Goal: Task Accomplishment & Management: Use online tool/utility

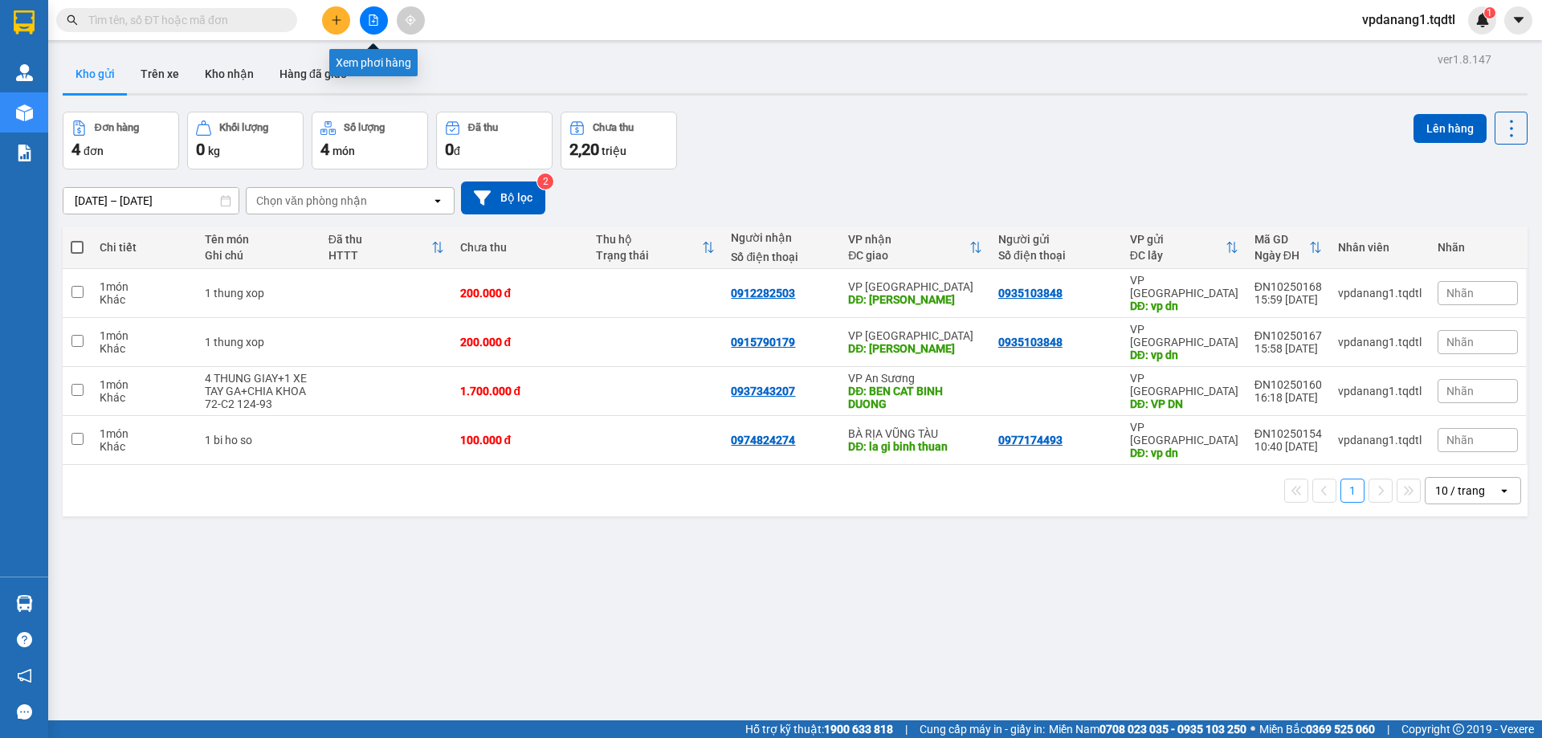
click at [377, 14] on icon "file-add" at bounding box center [373, 19] width 11 height 11
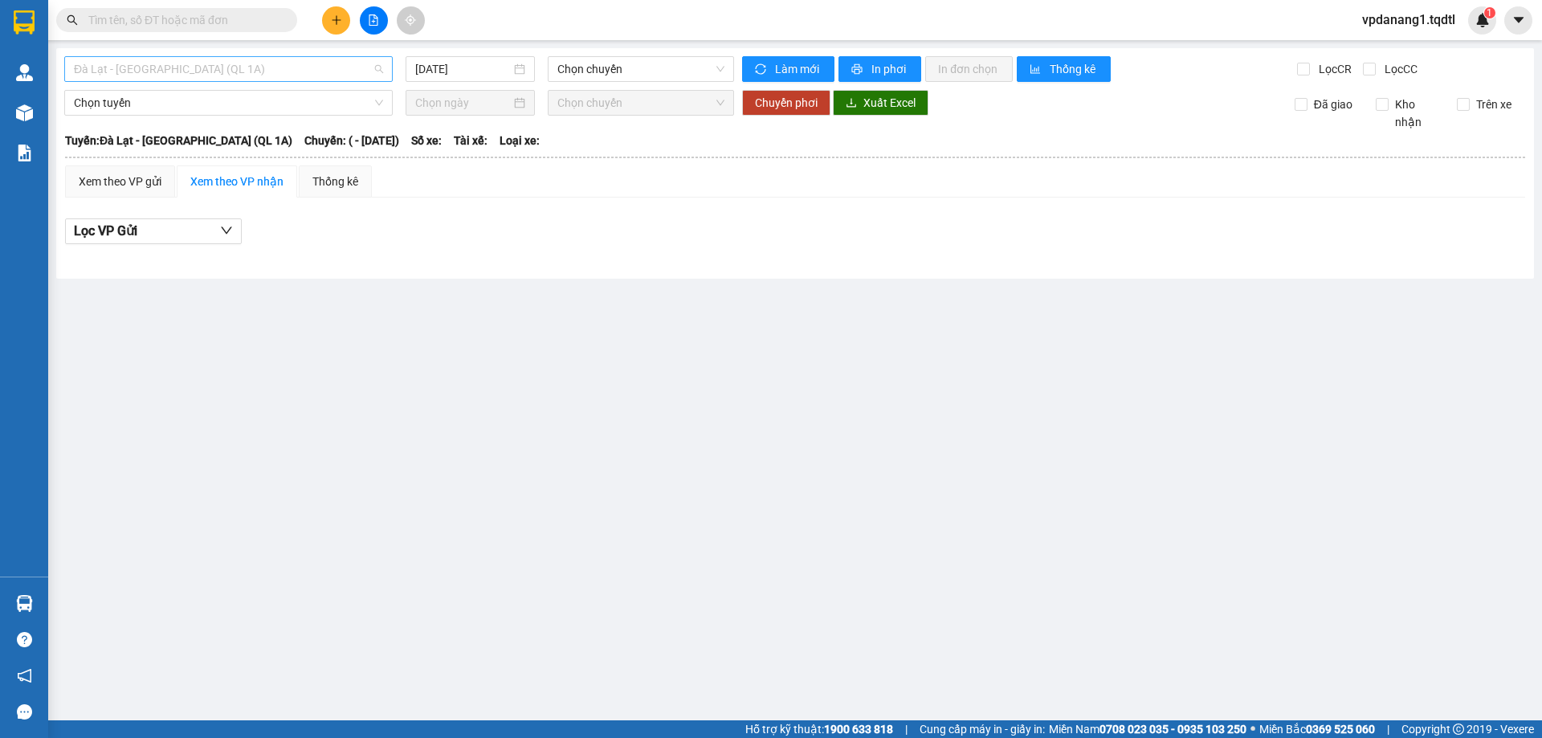
click at [257, 68] on span "Đà Lạt - [GEOGRAPHIC_DATA] (QL 1A)" at bounding box center [228, 69] width 309 height 24
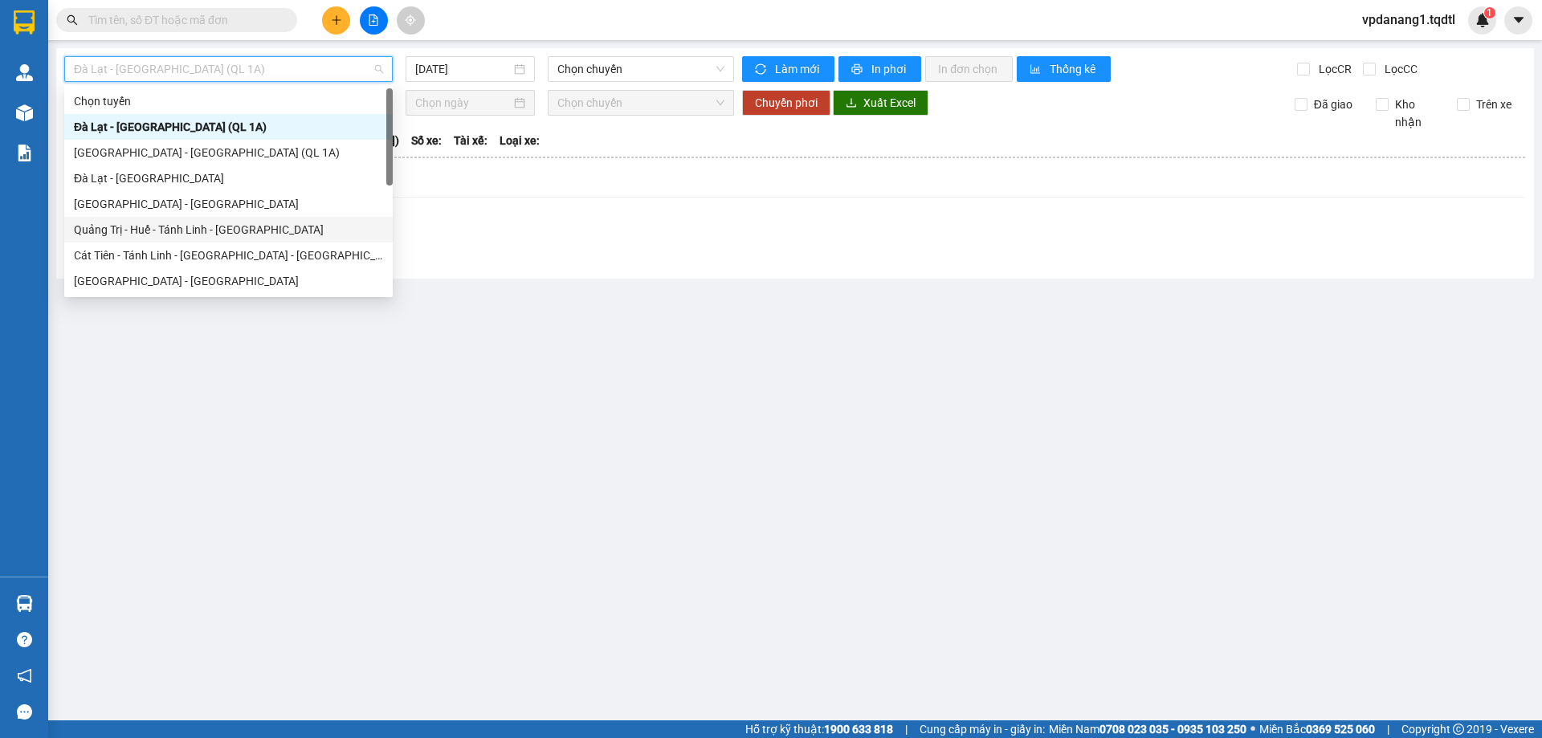
click at [260, 223] on div "Quảng Trị - Huế - Tánh Linh - [GEOGRAPHIC_DATA]" at bounding box center [228, 230] width 309 height 18
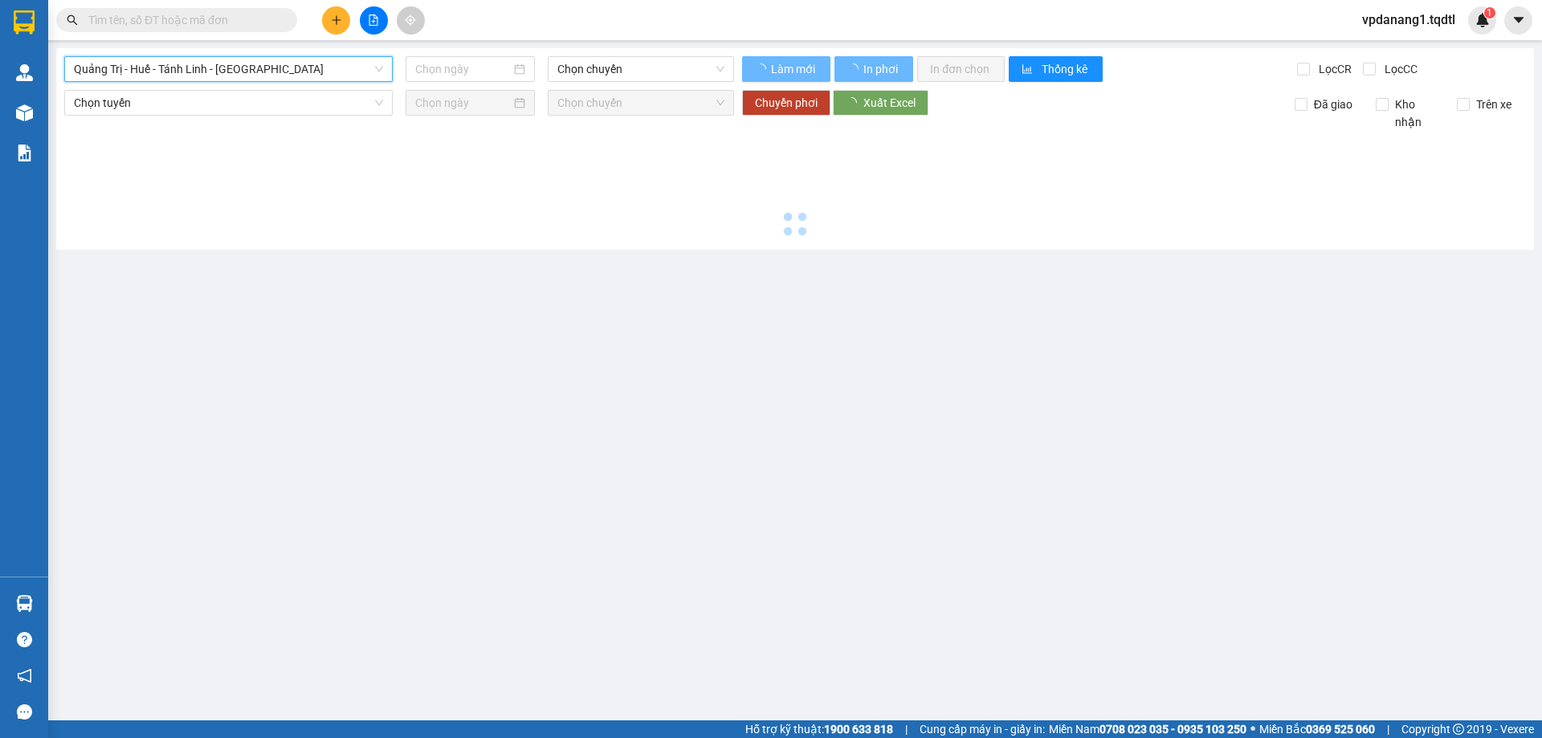
type input "[DATE]"
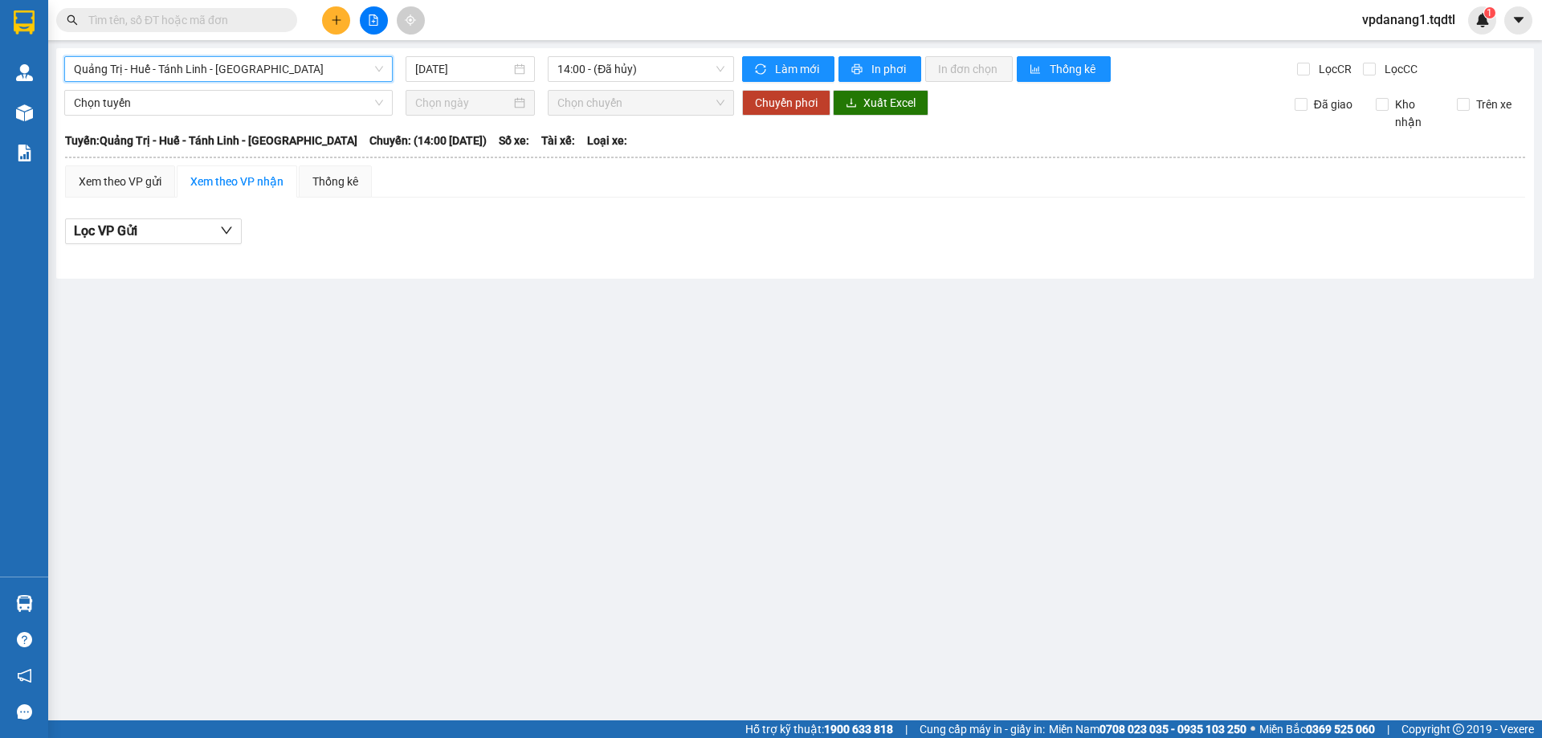
click at [326, 67] on span "Quảng Trị - Huế - Tánh Linh - [GEOGRAPHIC_DATA]" at bounding box center [228, 69] width 309 height 24
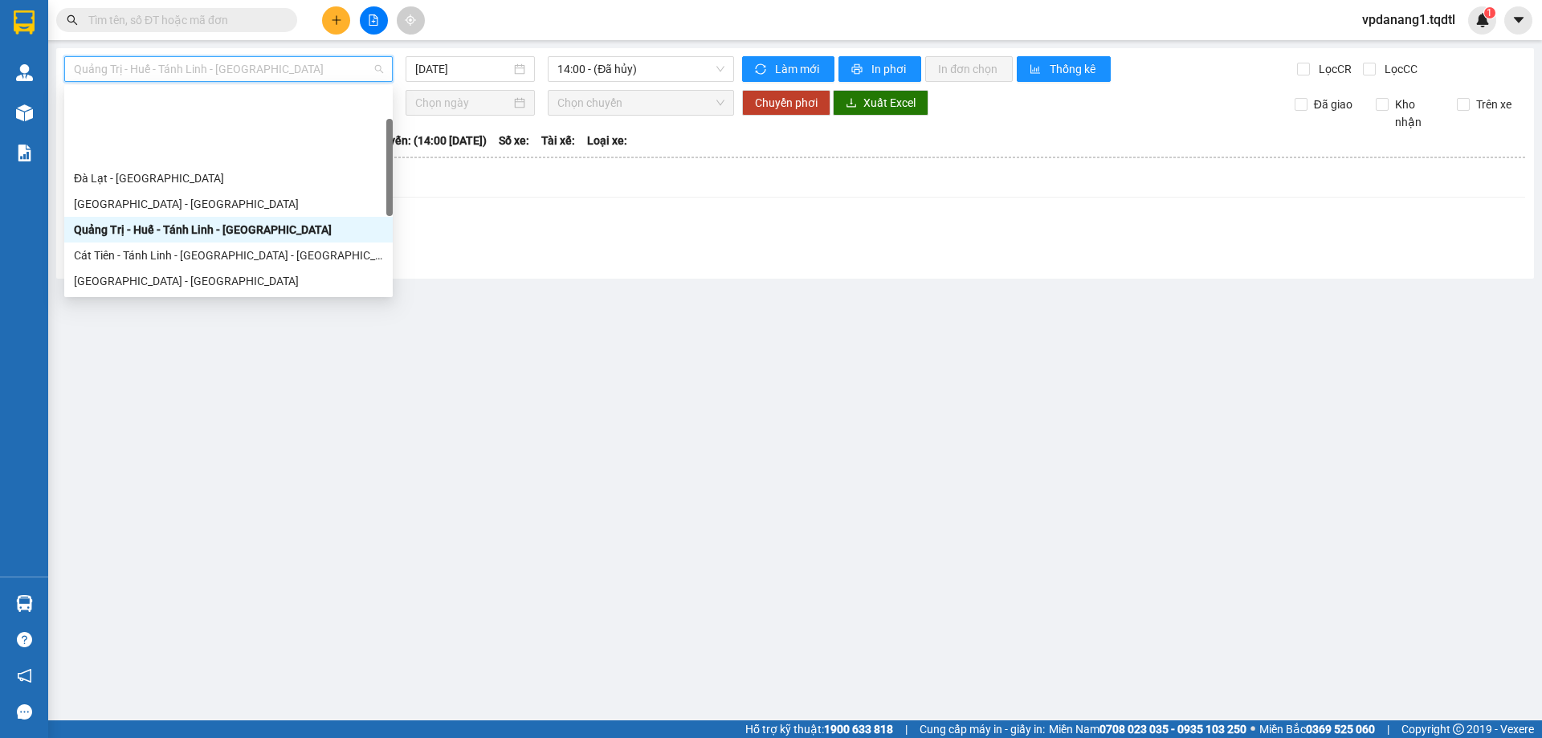
scroll to position [80, 0]
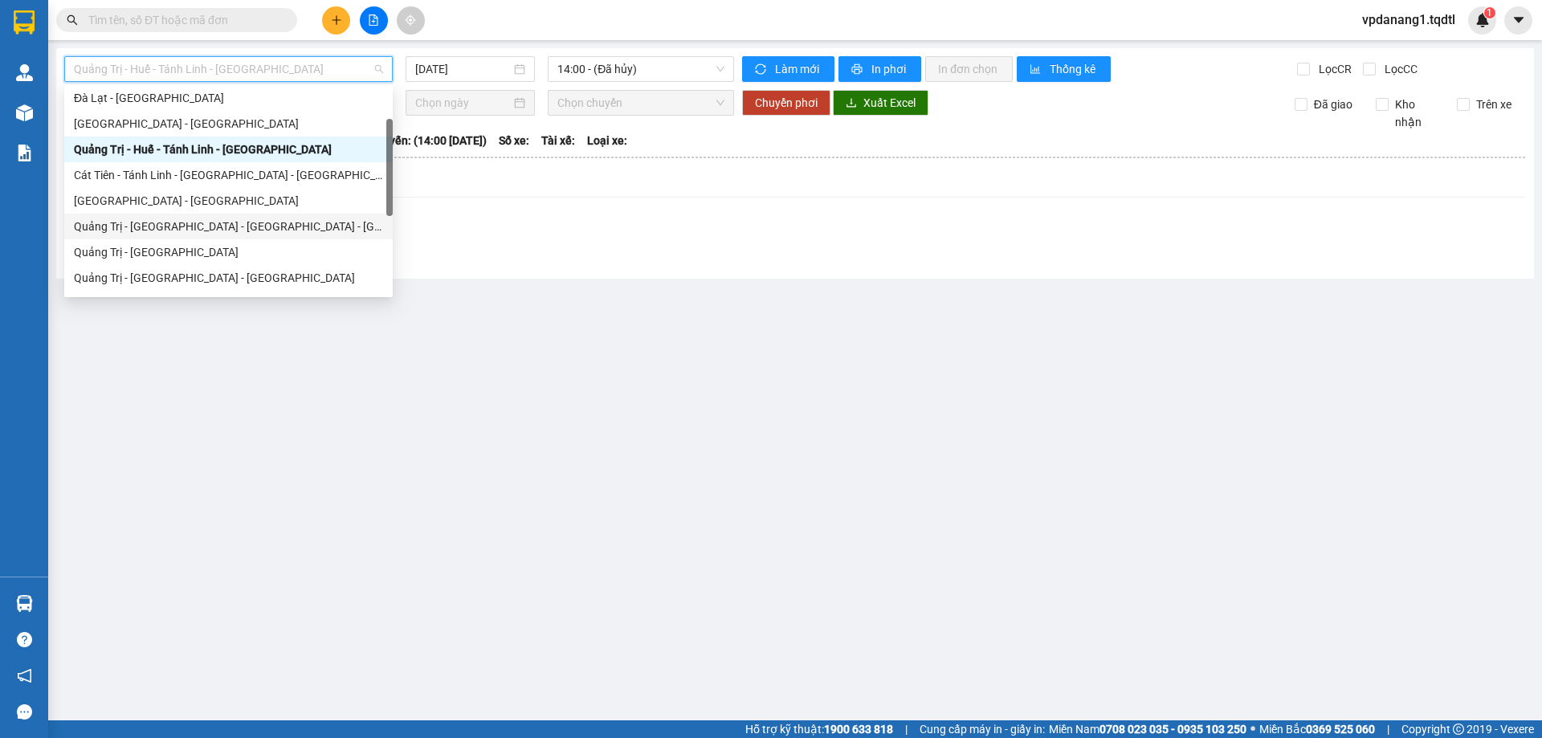
click at [237, 231] on div "Quảng Trị - [GEOGRAPHIC_DATA] - [GEOGRAPHIC_DATA] - [GEOGRAPHIC_DATA]" at bounding box center [228, 227] width 309 height 18
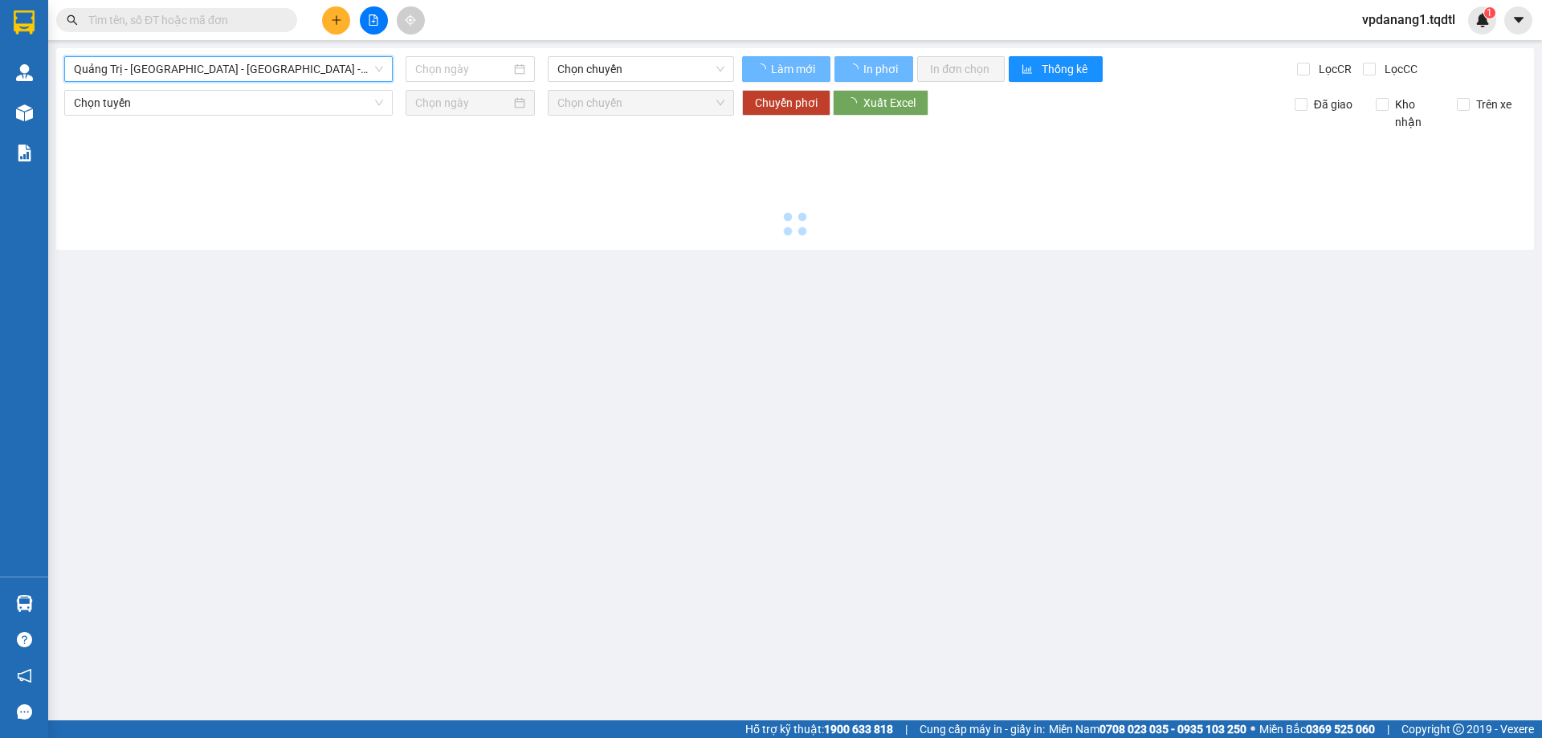
type input "[DATE]"
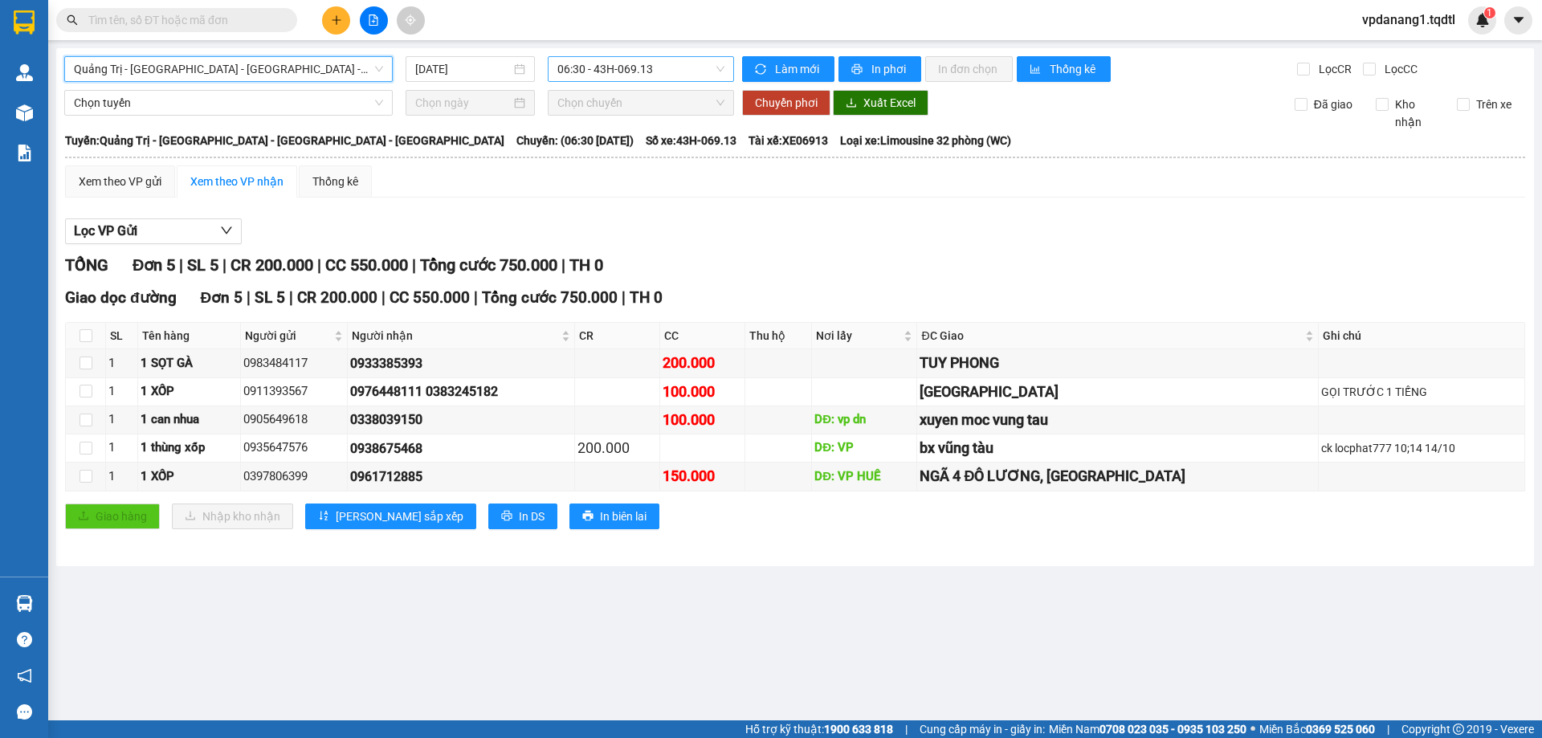
click at [683, 71] on span "06:30 - 43H-069.13" at bounding box center [640, 69] width 167 height 24
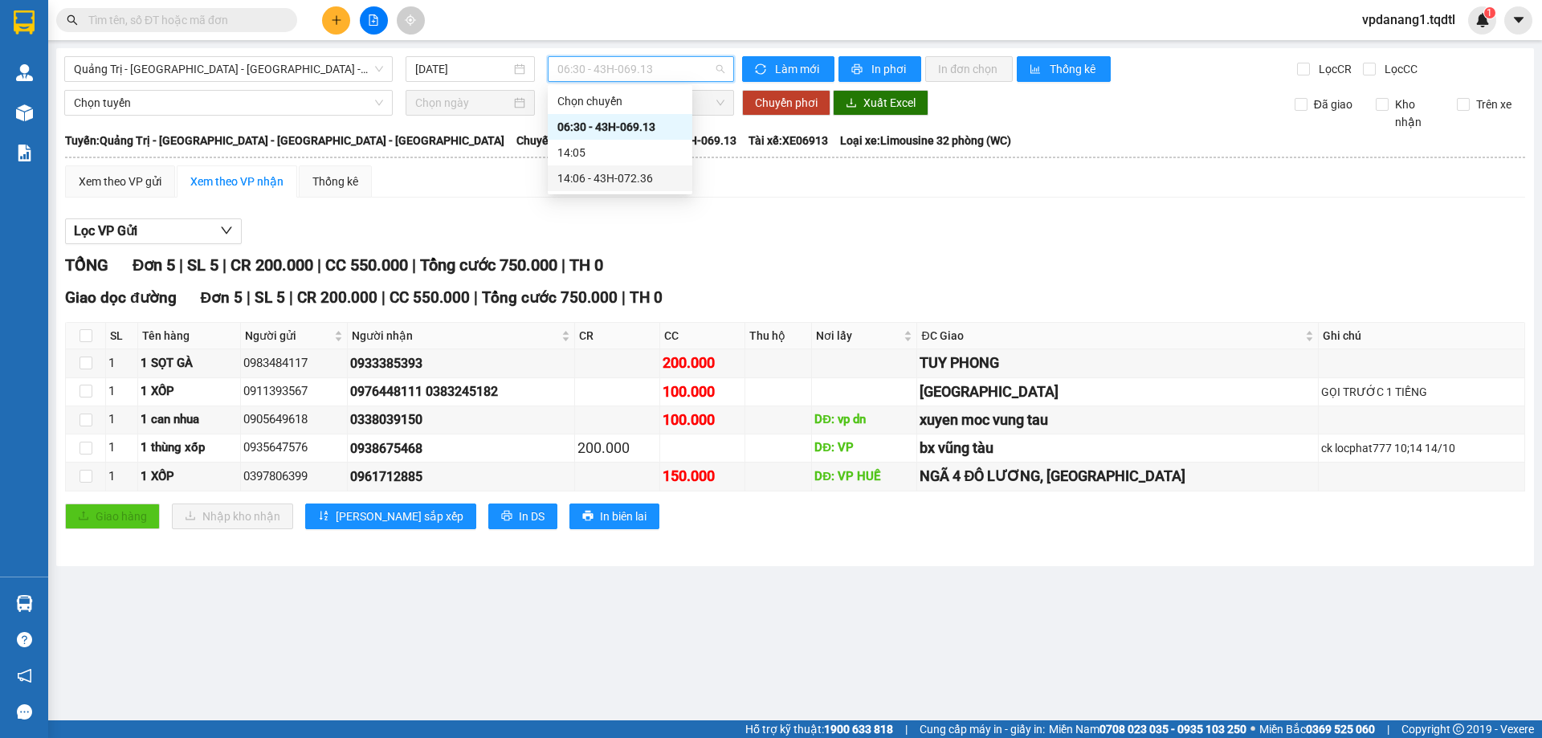
click at [659, 172] on div "14:06 - 43H-072.36" at bounding box center [619, 178] width 125 height 18
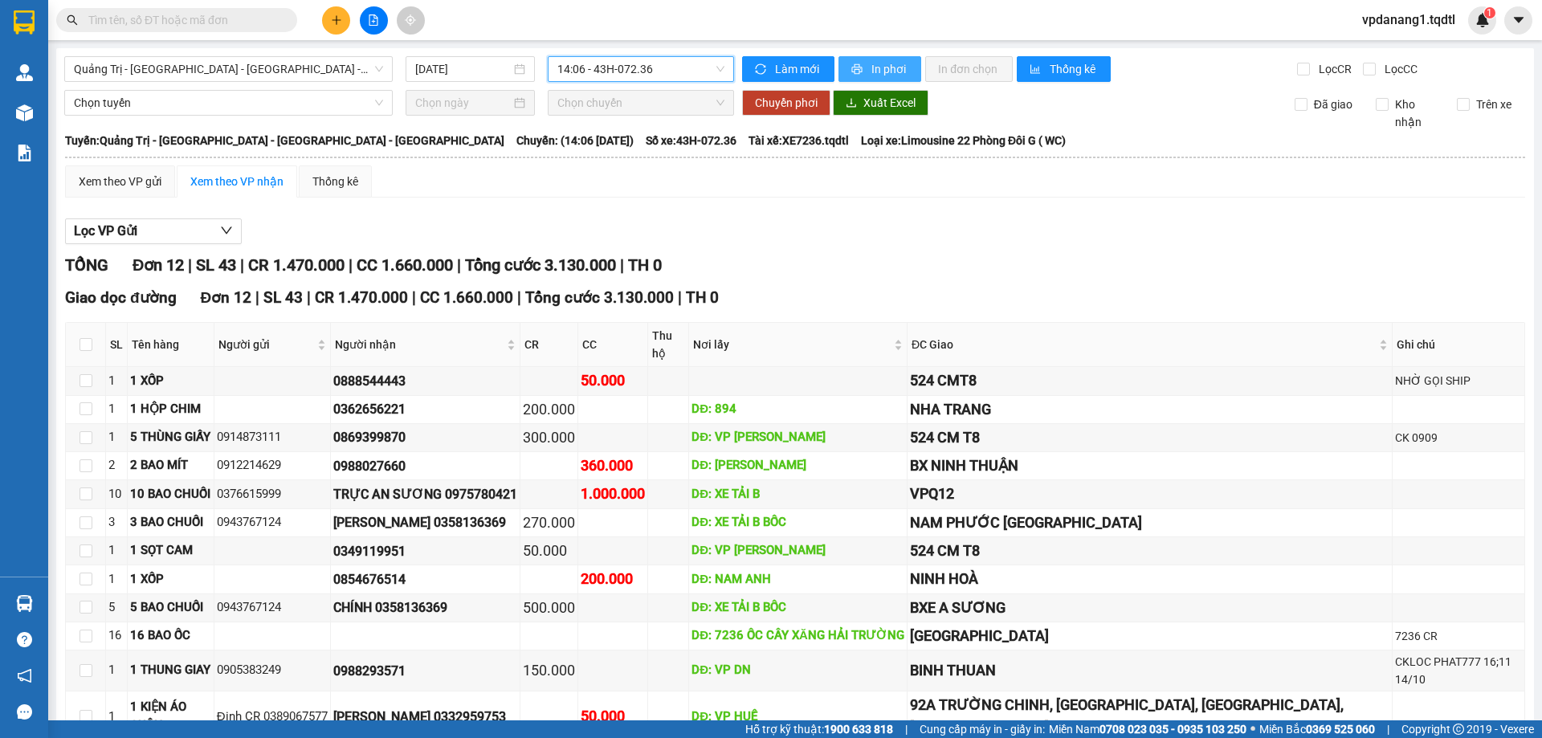
click at [888, 69] on span "In phơi" at bounding box center [889, 69] width 37 height 18
click at [889, 68] on span "In phơi" at bounding box center [889, 69] width 37 height 18
click at [891, 69] on span "In phơi" at bounding box center [889, 69] width 37 height 18
click at [285, 66] on span "Quảng Trị - [GEOGRAPHIC_DATA] - [GEOGRAPHIC_DATA] - [GEOGRAPHIC_DATA]" at bounding box center [228, 69] width 309 height 24
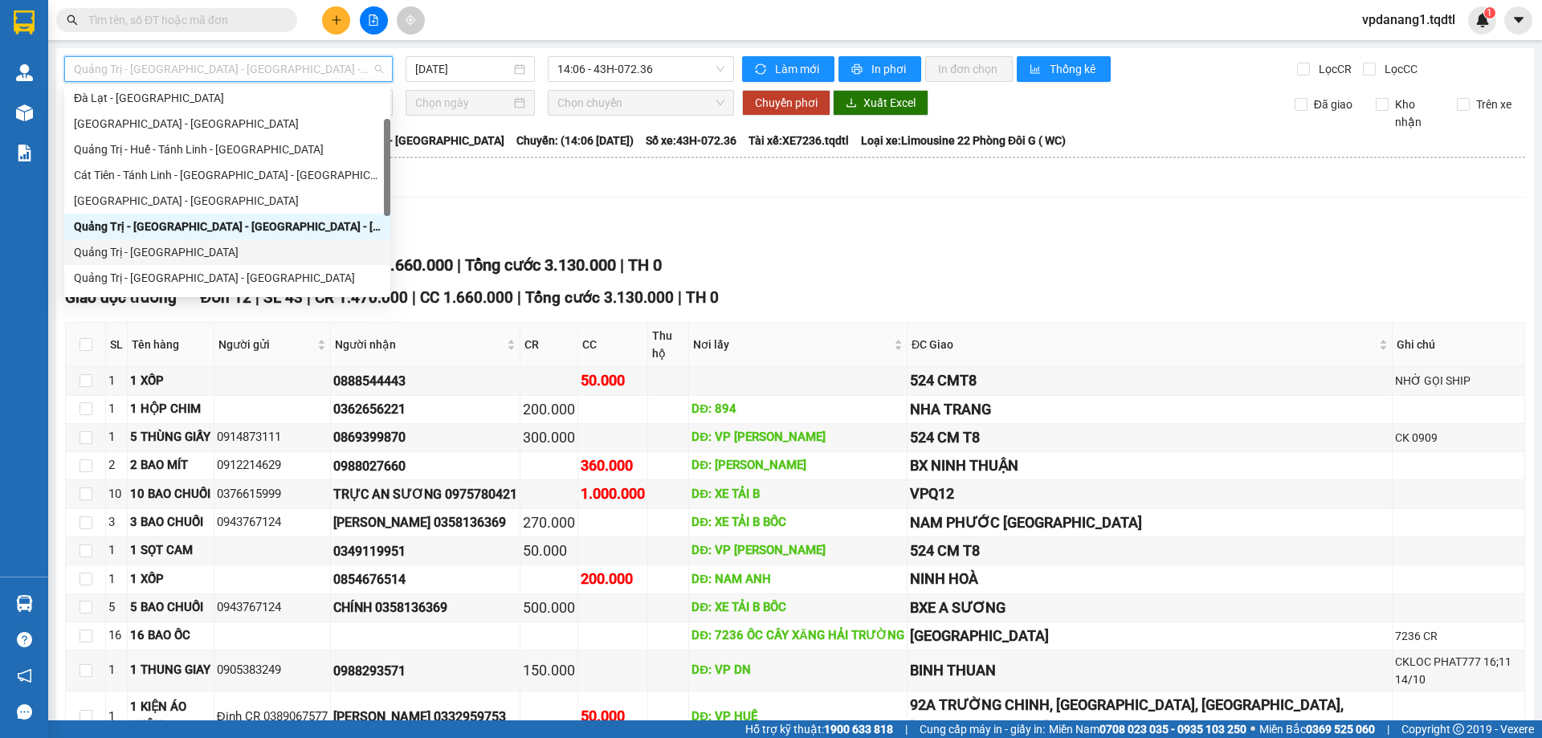
click at [177, 253] on div "Quảng Trị - [GEOGRAPHIC_DATA]" at bounding box center [227, 252] width 307 height 18
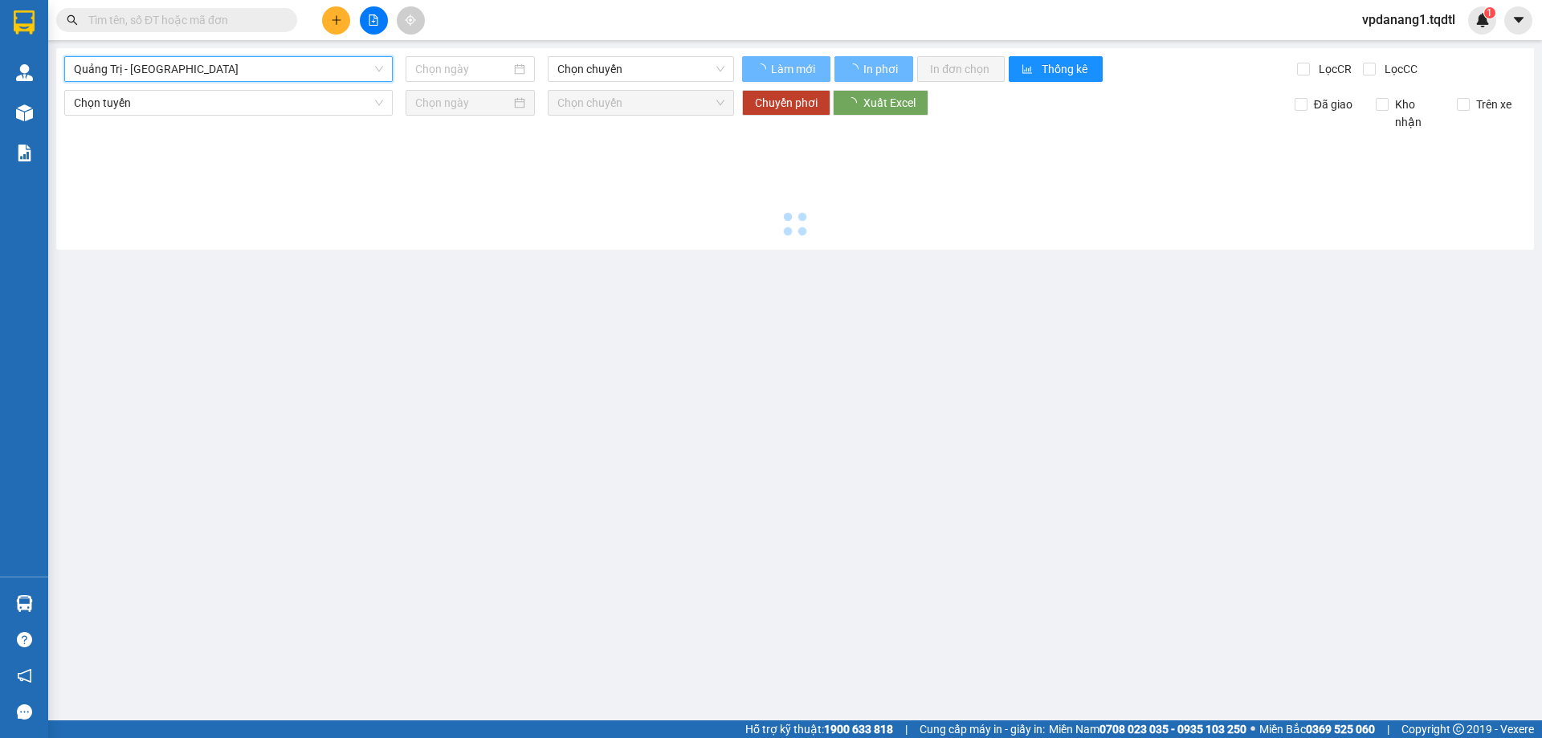
type input "[DATE]"
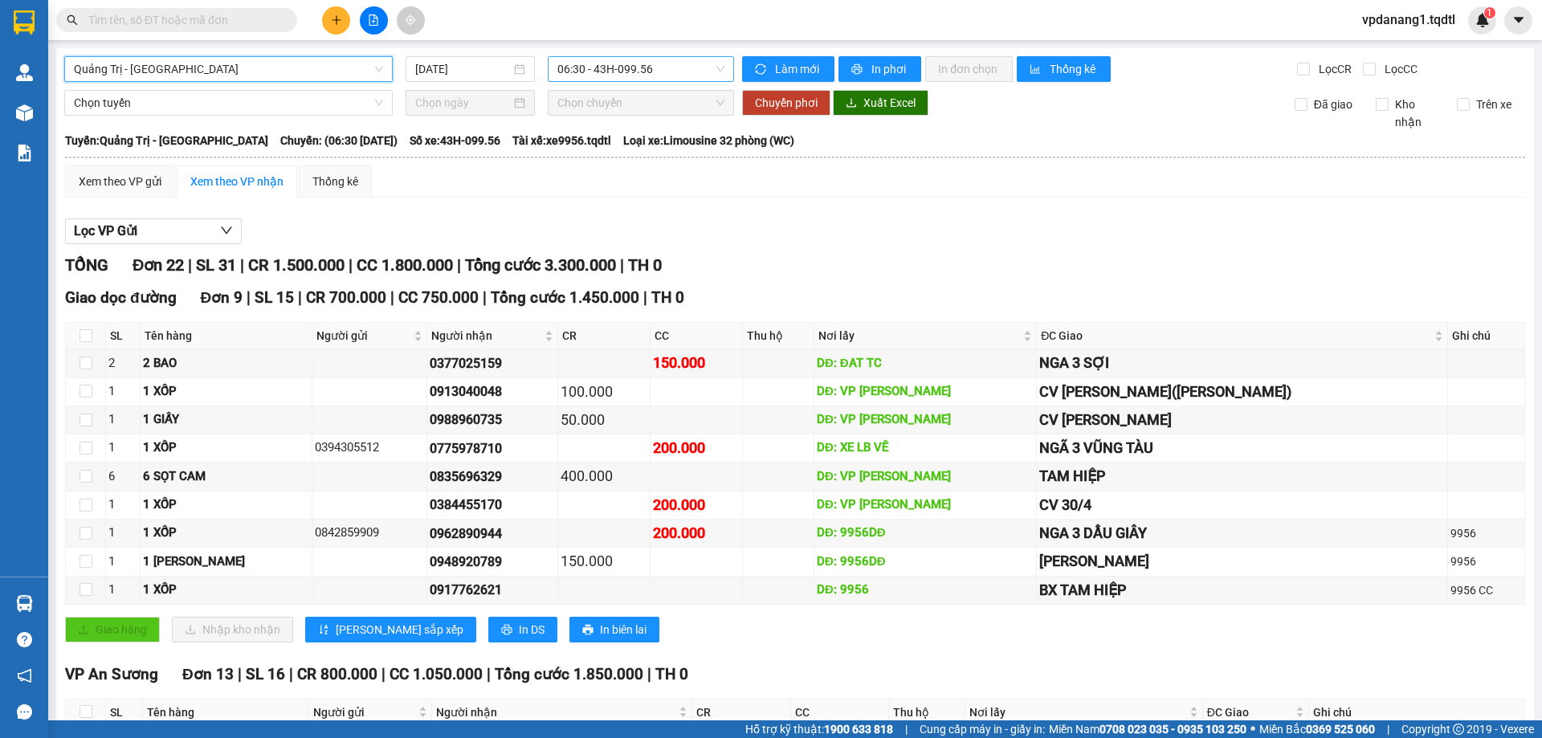
click at [675, 71] on span "06:30 - 43H-099.56" at bounding box center [640, 69] width 167 height 24
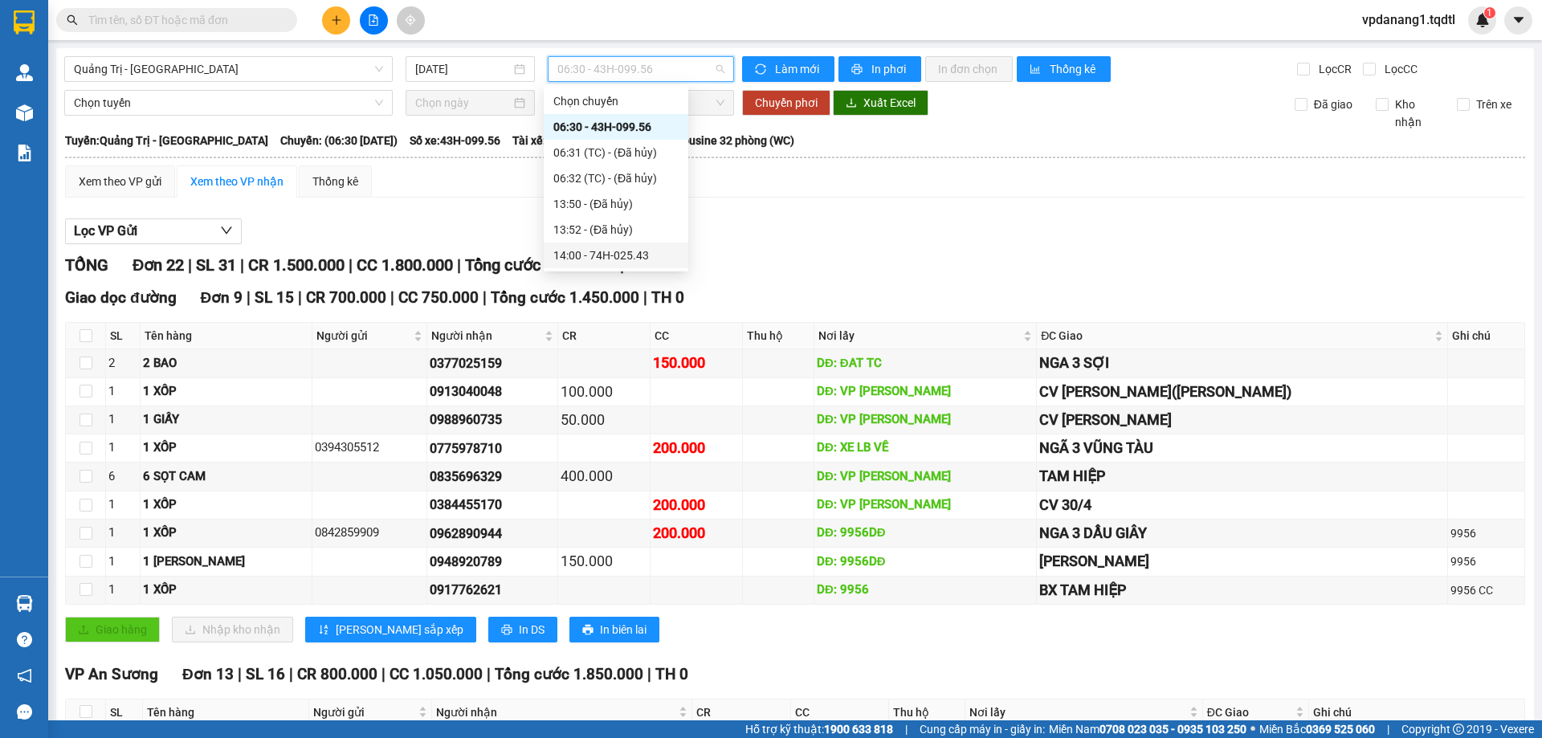
click at [650, 252] on div "14:00 - 74H-025.43" at bounding box center [615, 256] width 125 height 18
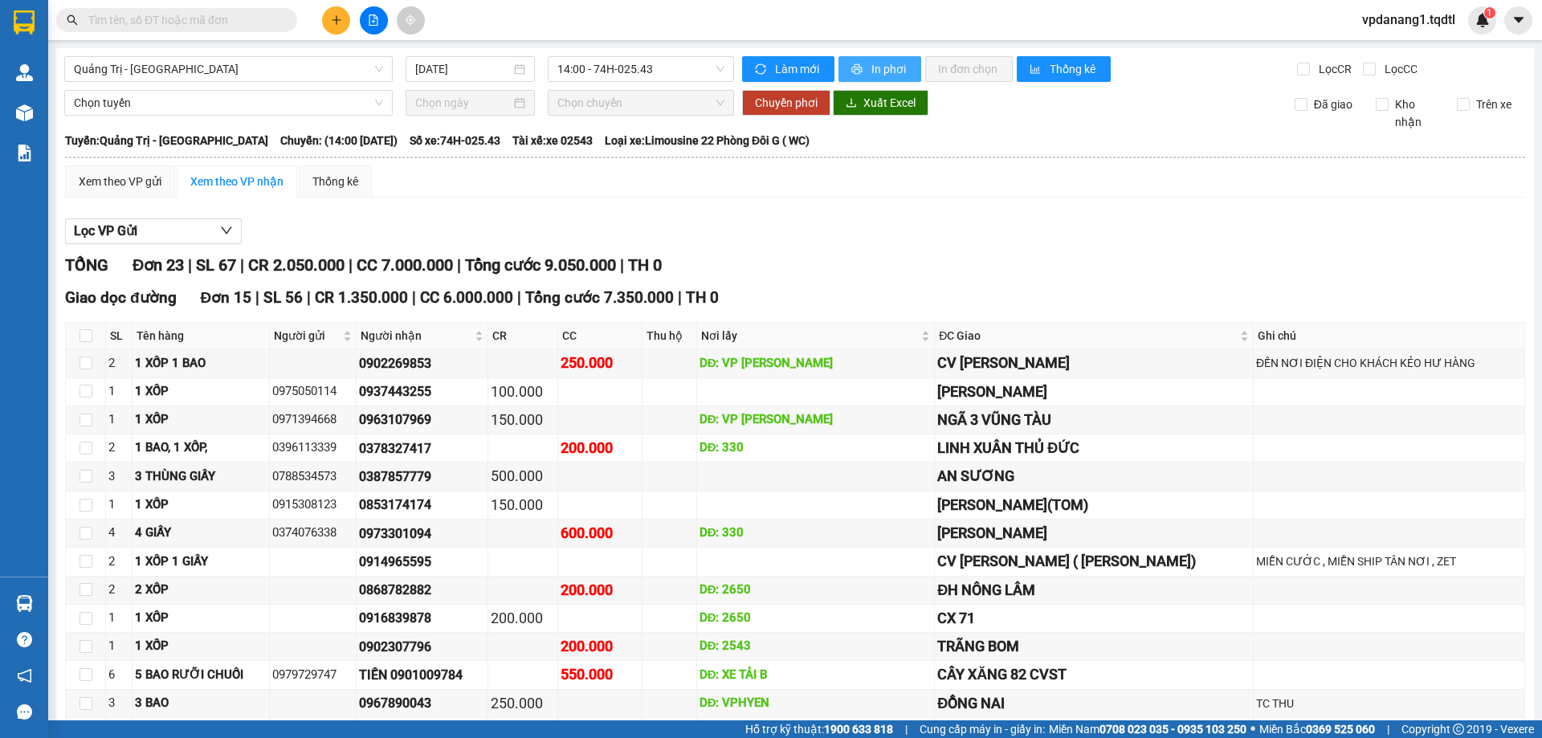
click at [890, 71] on span "In phơi" at bounding box center [889, 69] width 37 height 18
click at [276, 71] on span "Quảng Trị - [GEOGRAPHIC_DATA]" at bounding box center [228, 69] width 309 height 24
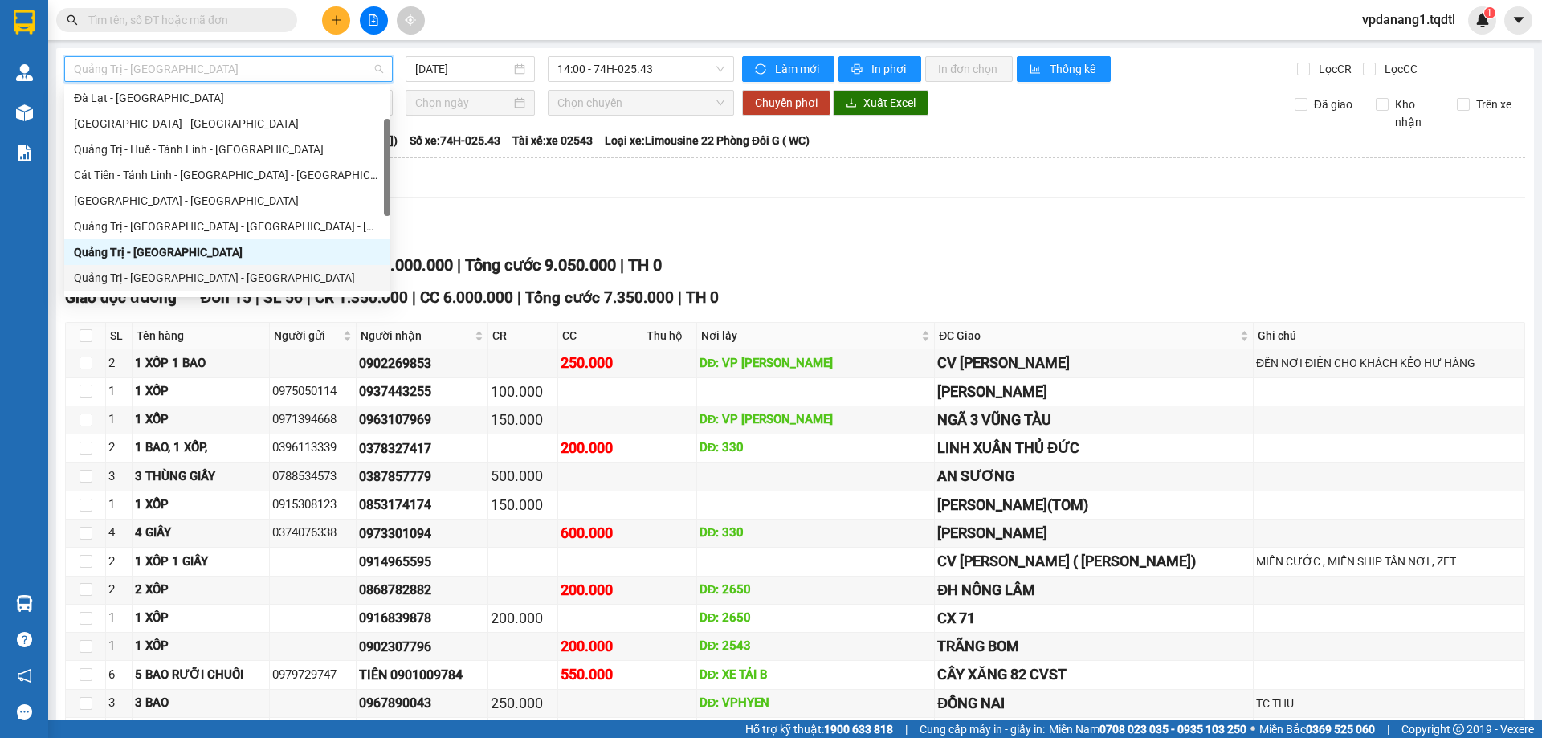
click at [265, 277] on div "Quảng Trị - [GEOGRAPHIC_DATA] - [GEOGRAPHIC_DATA]" at bounding box center [227, 278] width 307 height 18
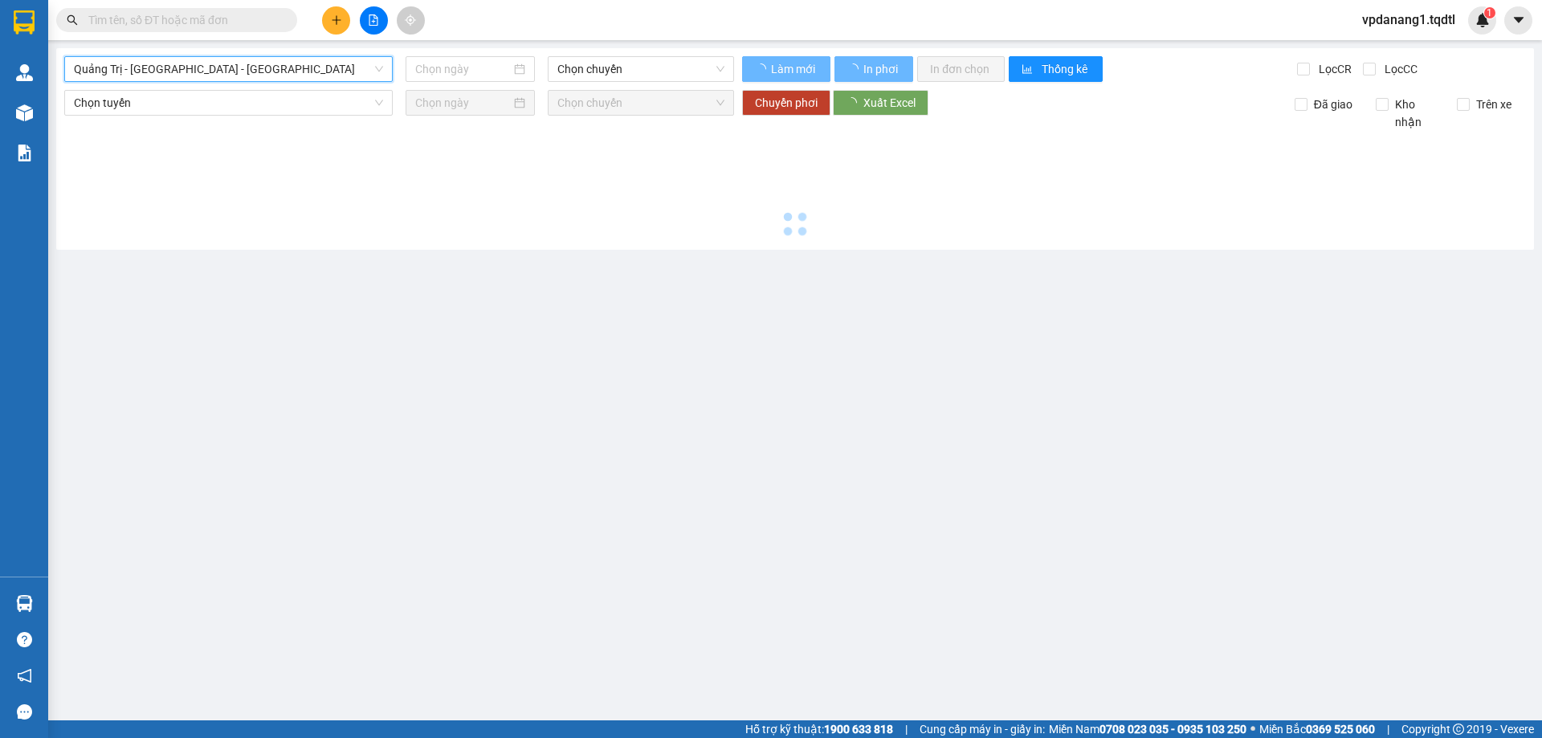
type input "[DATE]"
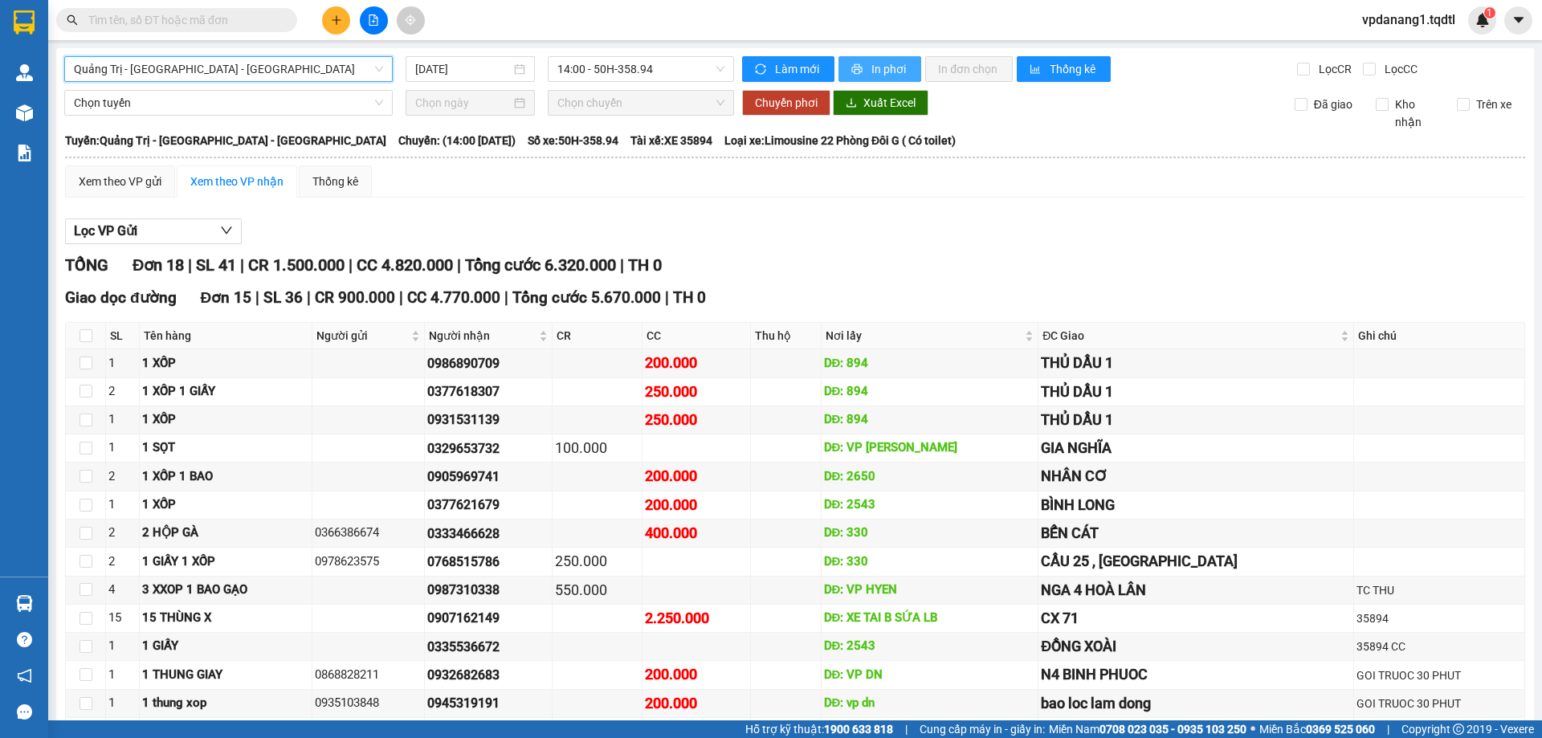
click at [871, 70] on span "In phơi" at bounding box center [889, 69] width 37 height 18
click at [281, 73] on span "Quảng Trị - [GEOGRAPHIC_DATA] - [GEOGRAPHIC_DATA]" at bounding box center [228, 69] width 309 height 24
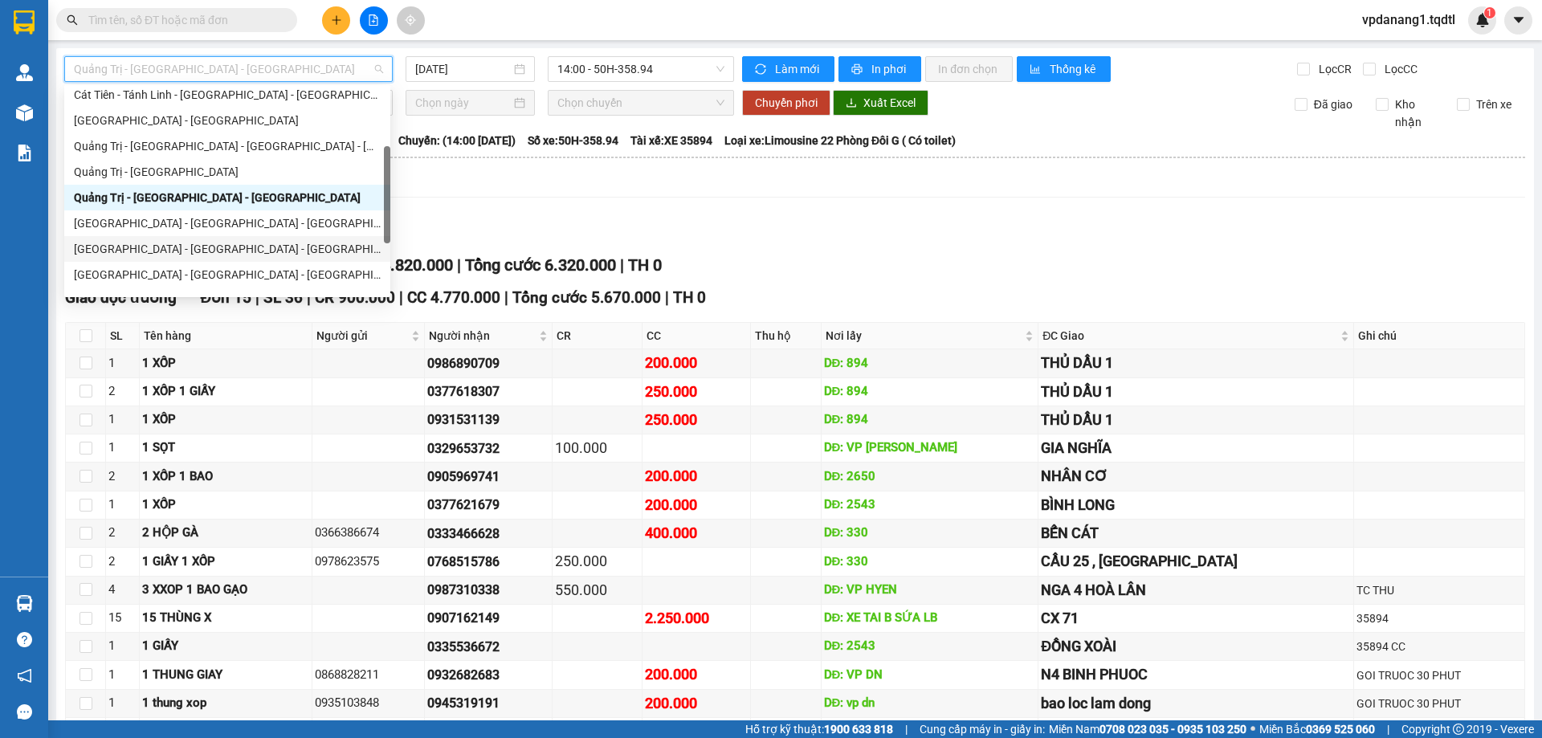
scroll to position [321, 0]
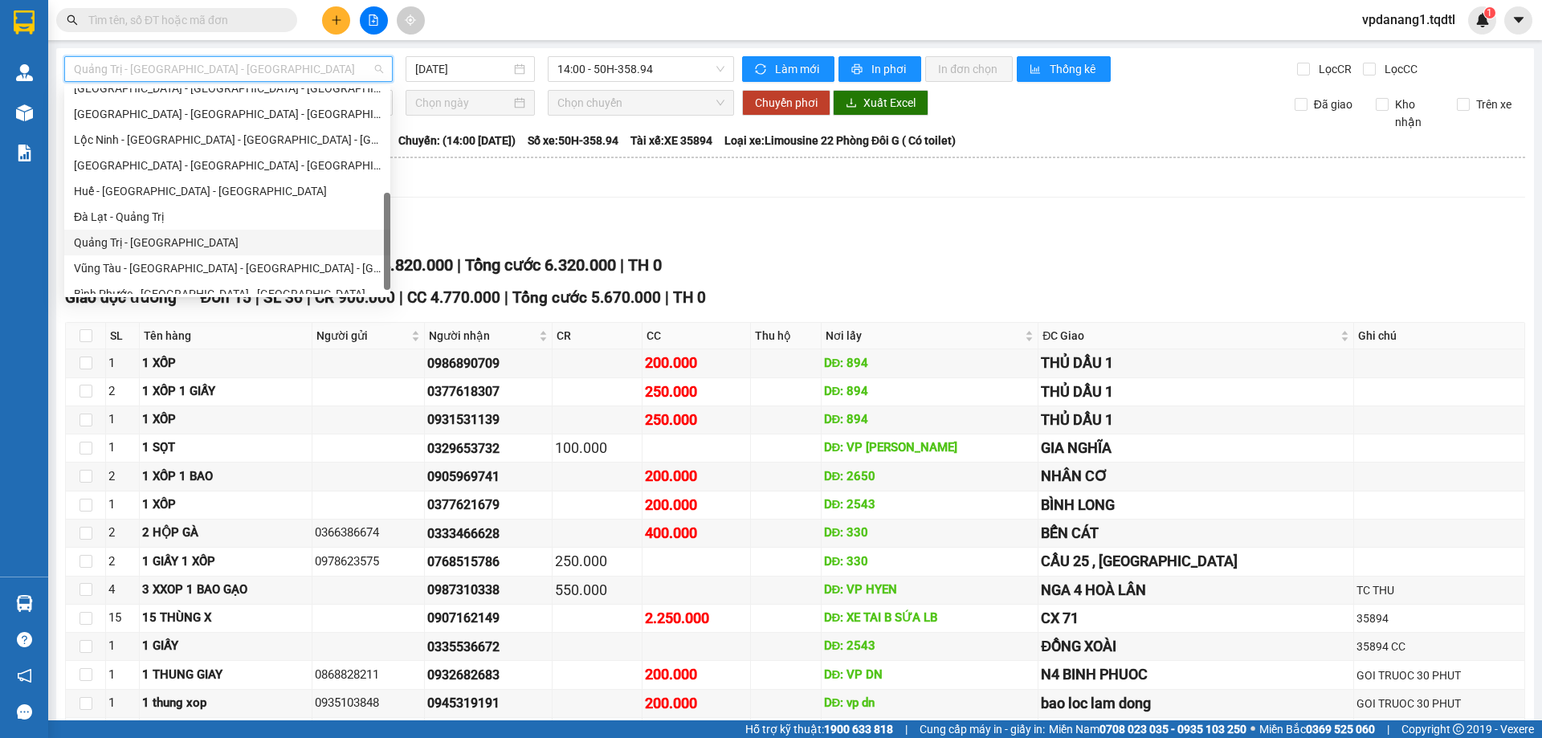
click at [194, 242] on div "Quảng Trị - [GEOGRAPHIC_DATA]" at bounding box center [227, 243] width 307 height 18
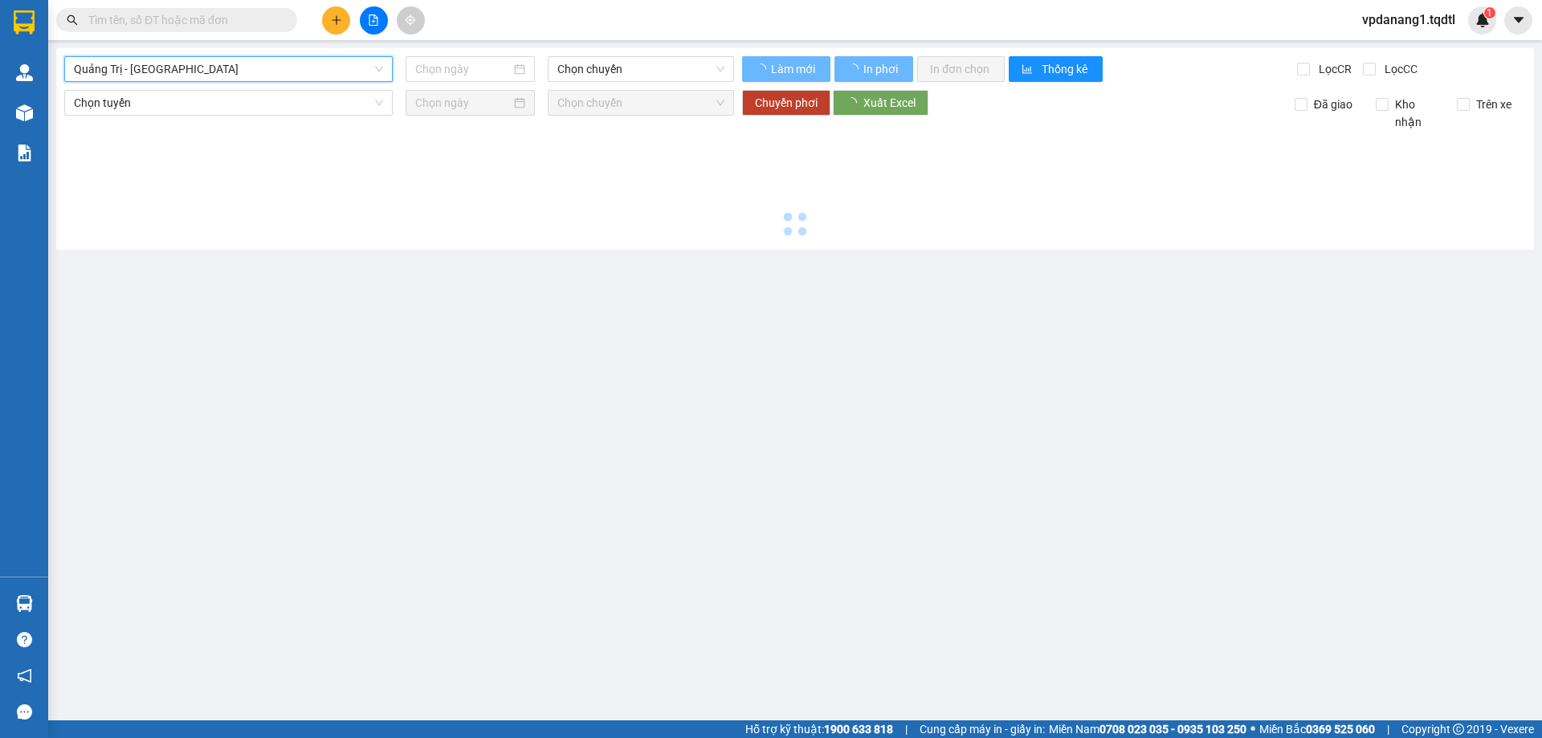
type input "[DATE]"
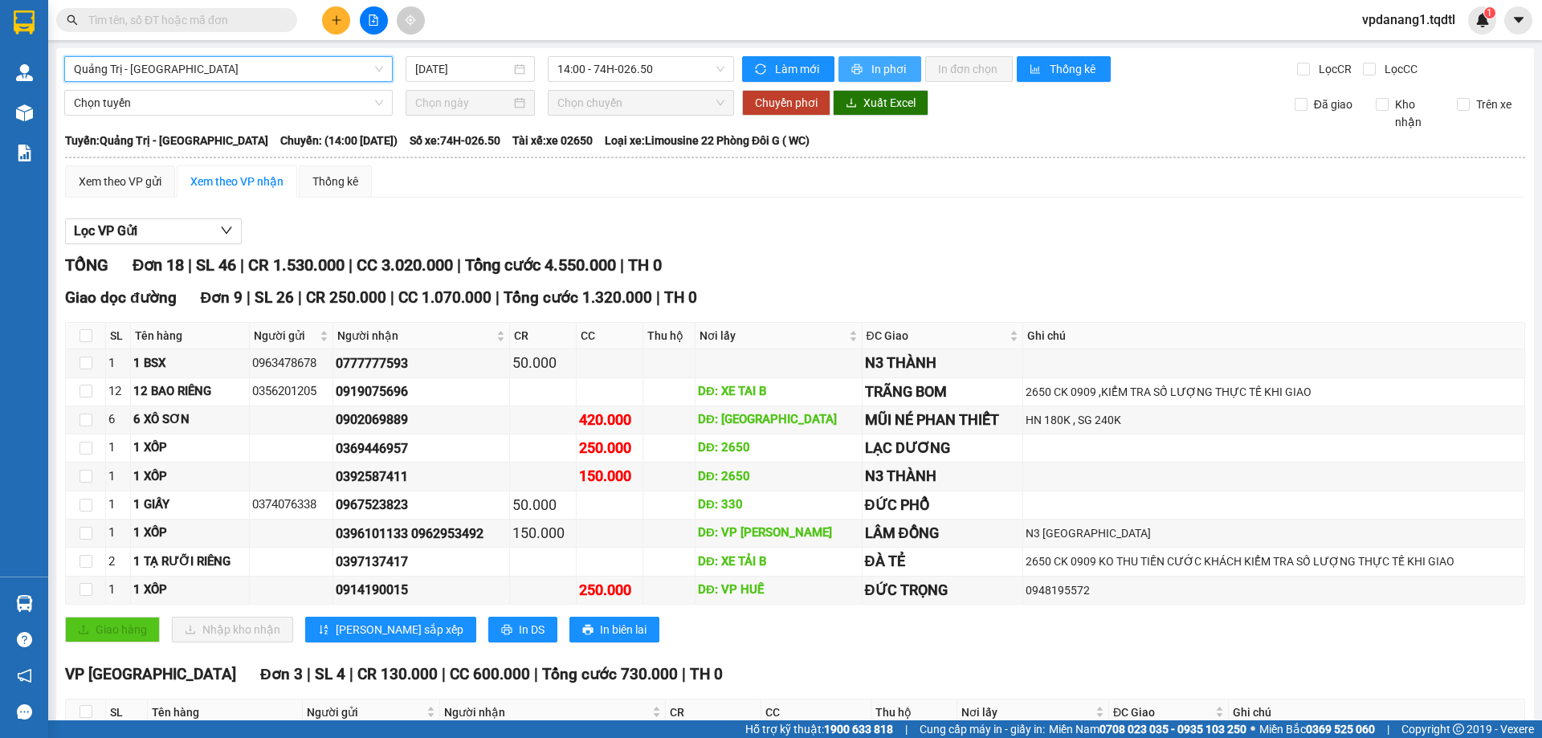
click at [874, 71] on span "In phơi" at bounding box center [889, 69] width 37 height 18
